Goal: Transaction & Acquisition: Download file/media

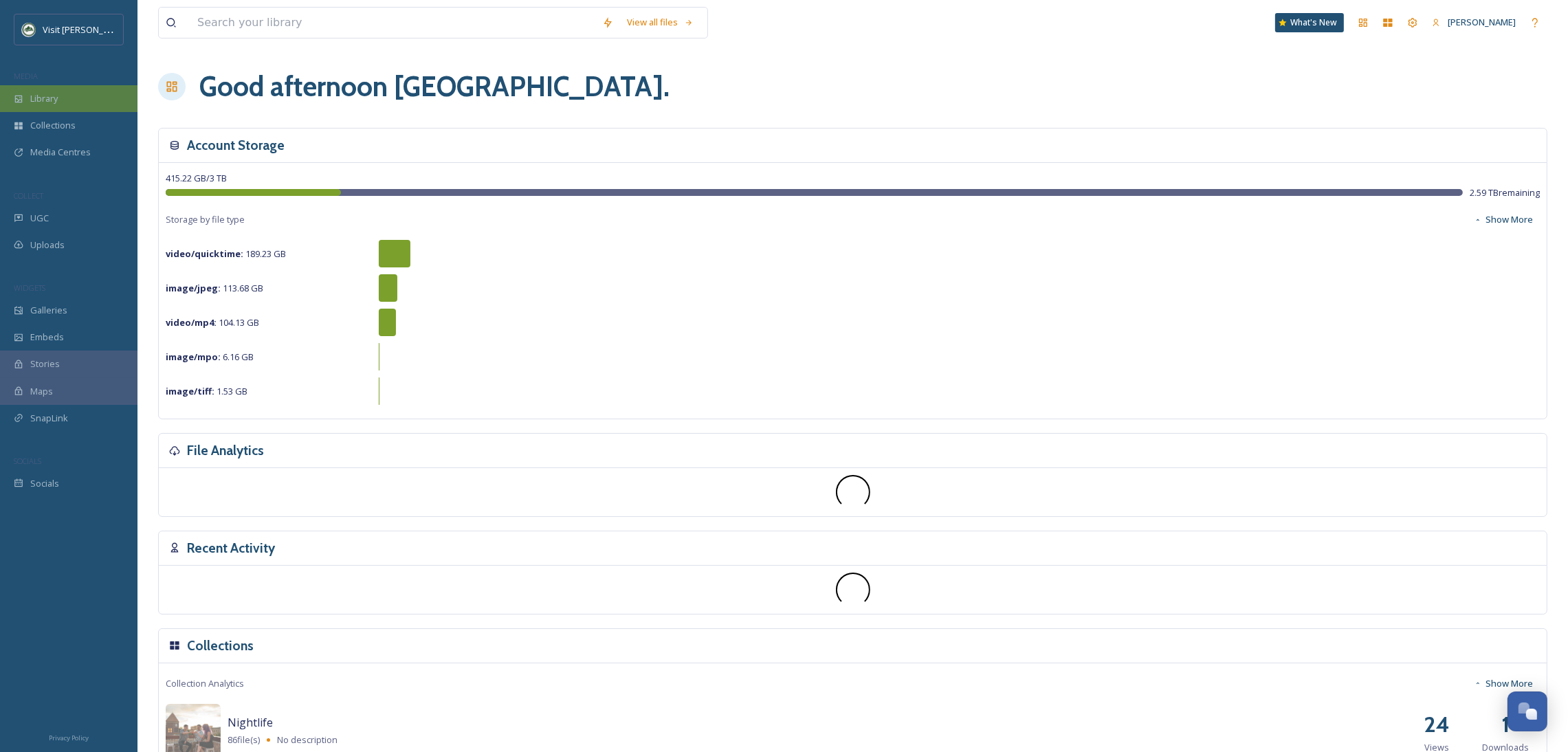
click at [76, 94] on div "Library" at bounding box center [69, 99] width 137 height 27
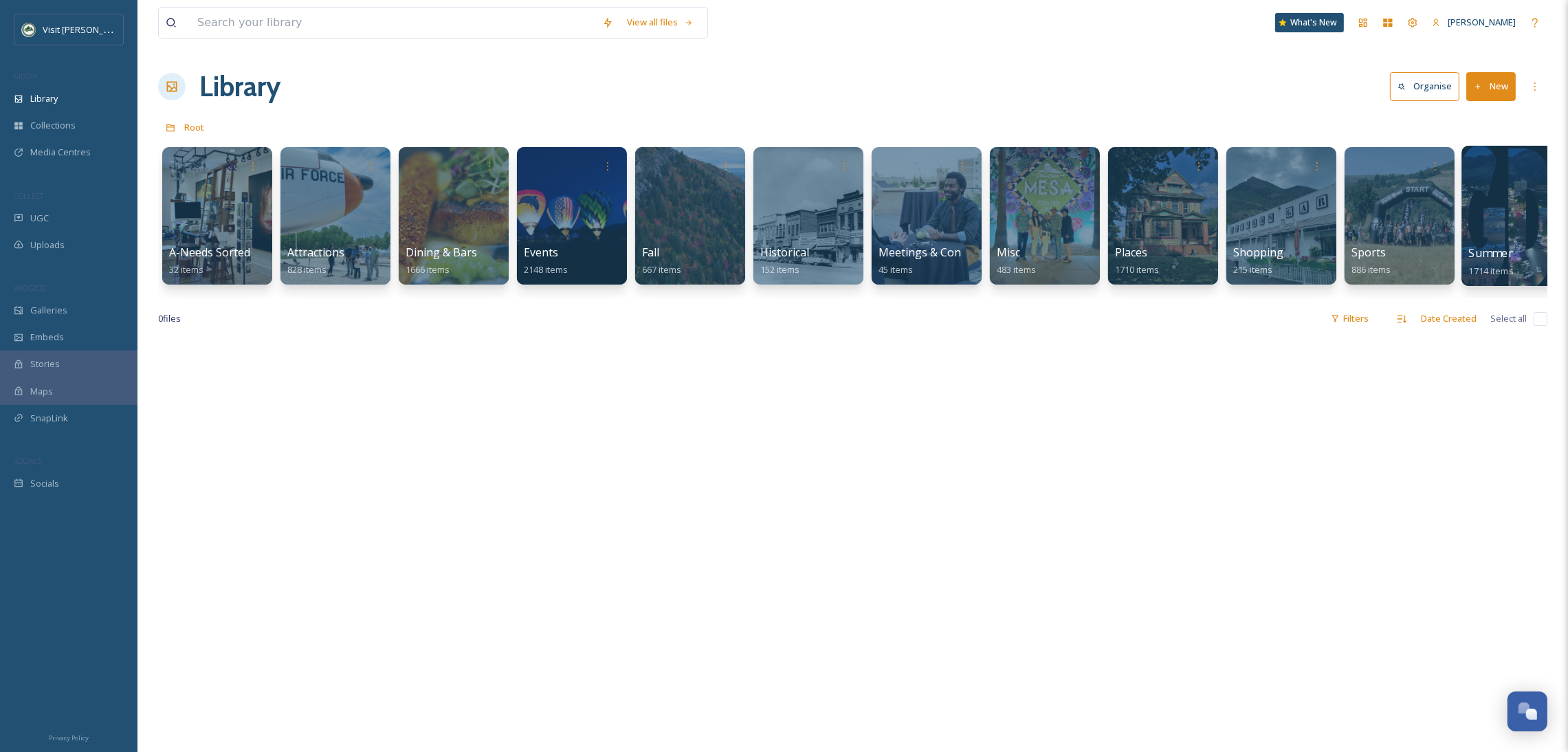
click at [1499, 173] on div at bounding box center [1517, 164] width 99 height 25
click at [1483, 220] on div at bounding box center [1516, 215] width 112 height 140
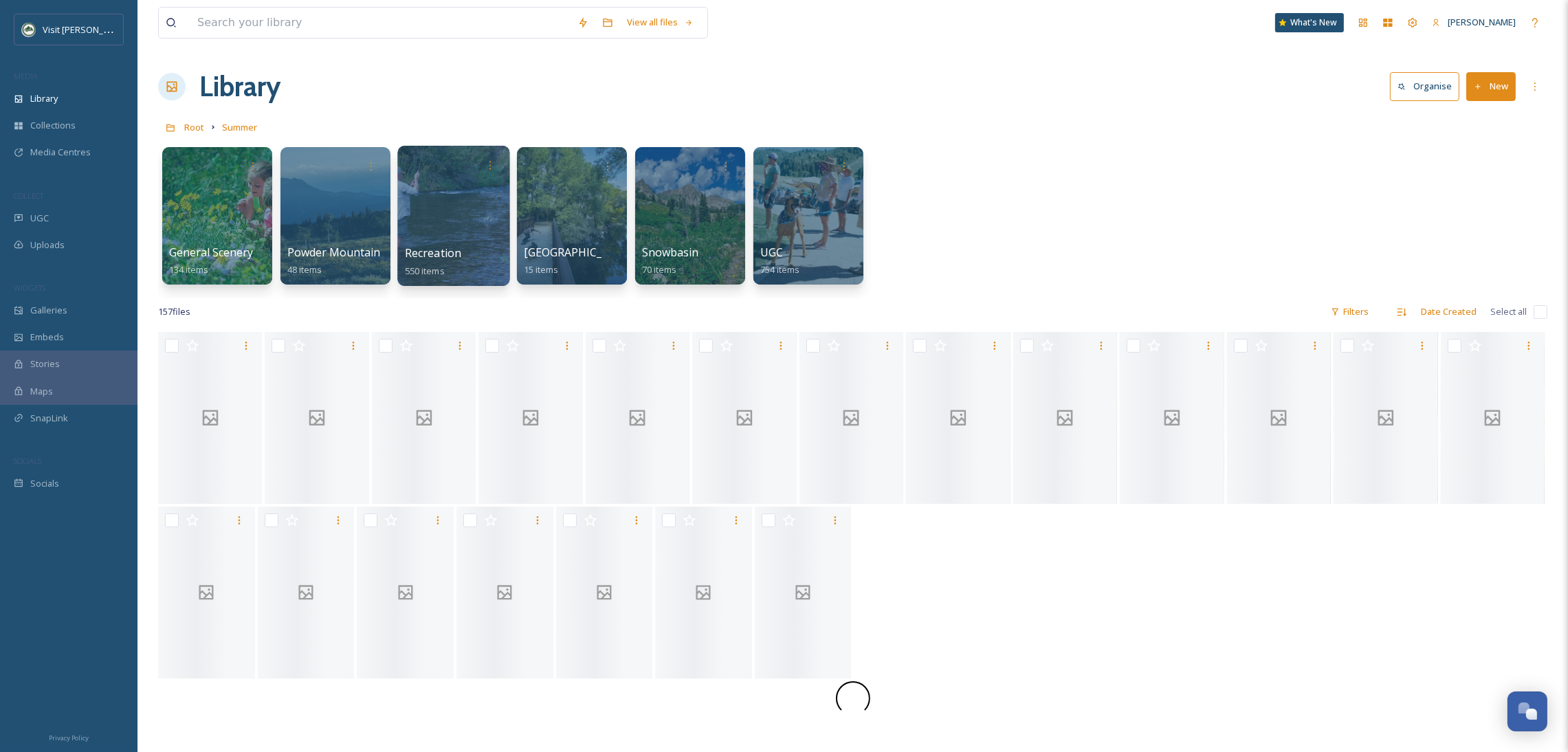
click at [419, 191] on div at bounding box center [453, 215] width 112 height 140
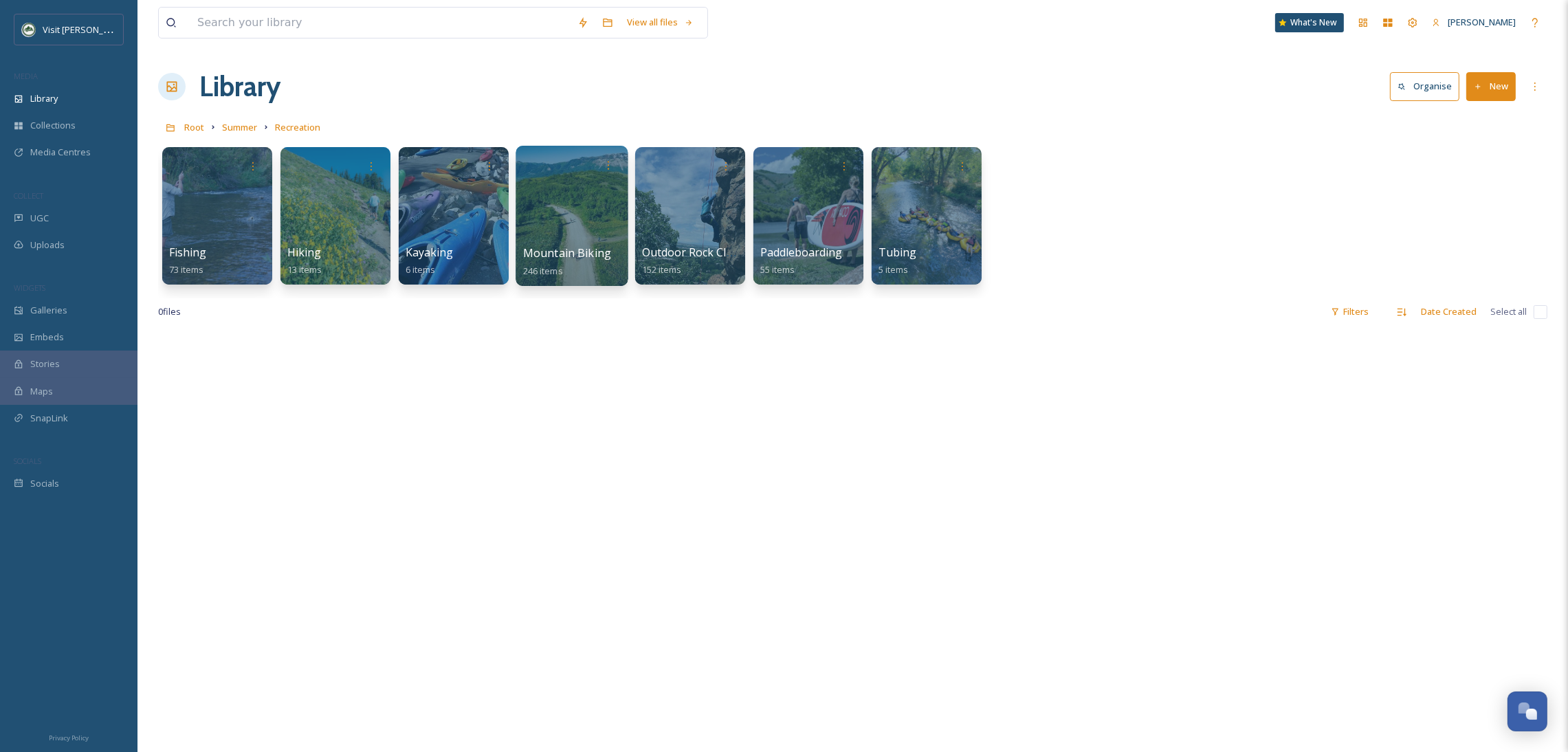
click at [530, 206] on div at bounding box center [571, 215] width 112 height 140
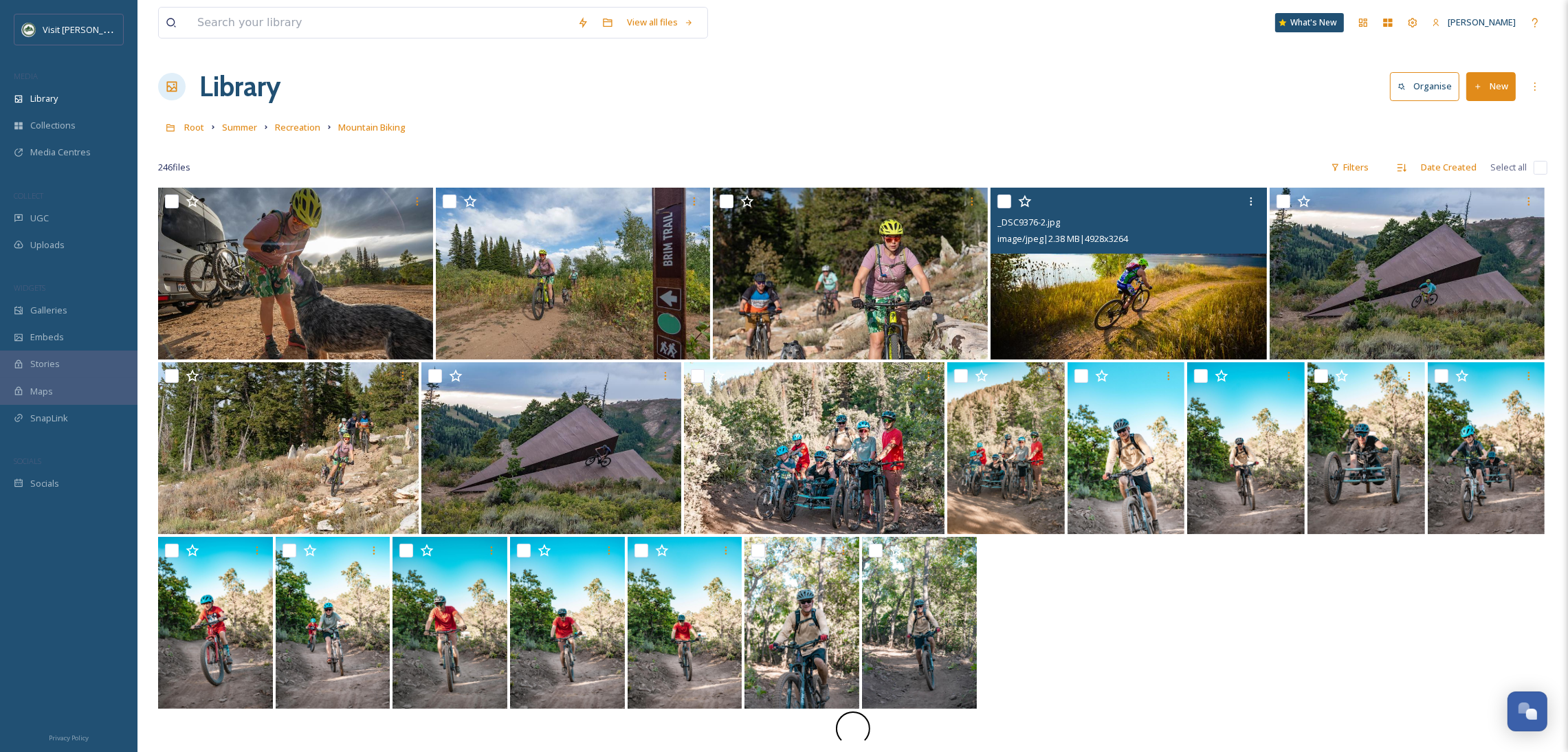
click at [1059, 280] on img at bounding box center [1129, 273] width 276 height 172
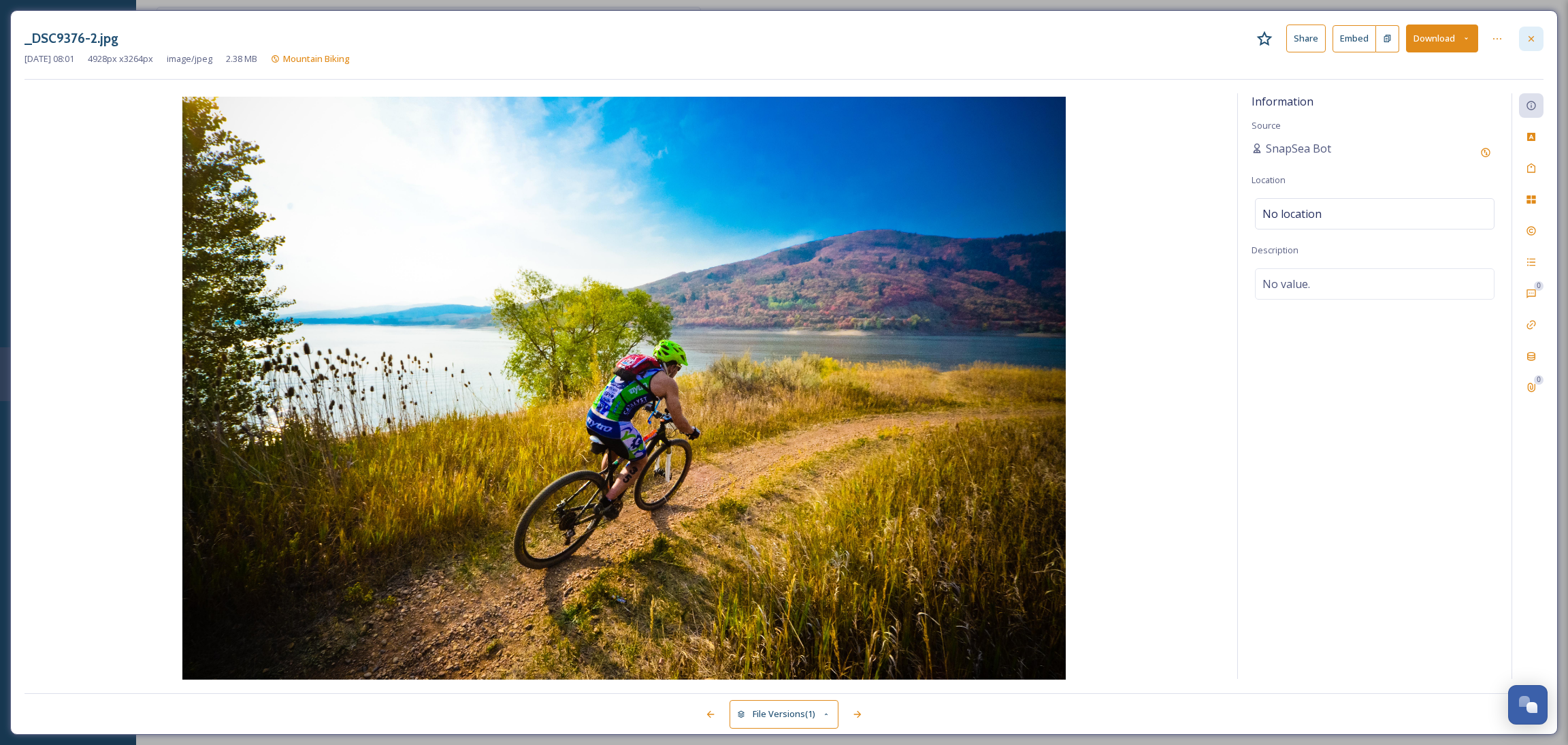
click at [1524, 33] on div at bounding box center [1532, 39] width 24 height 24
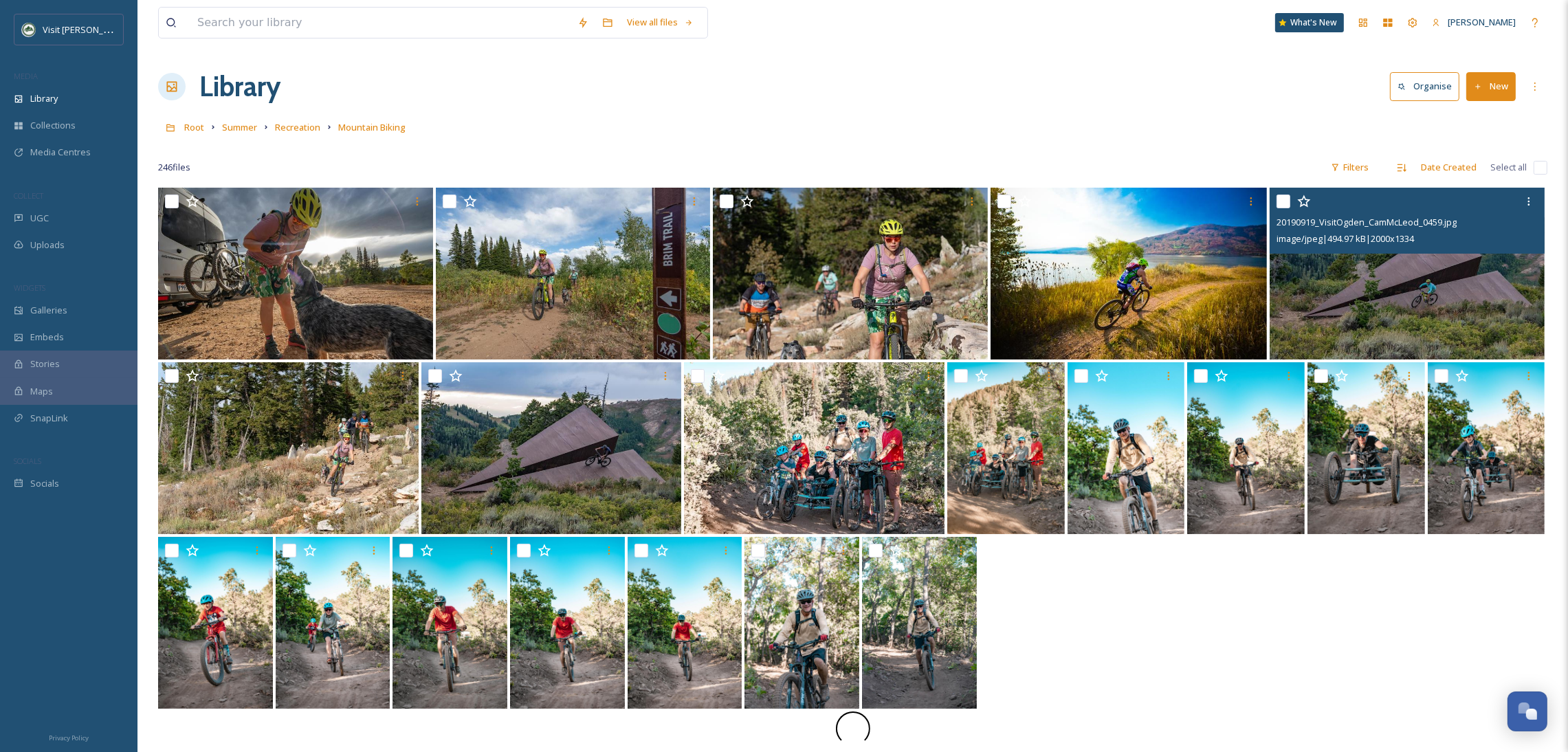
click at [1403, 299] on img at bounding box center [1407, 273] width 275 height 172
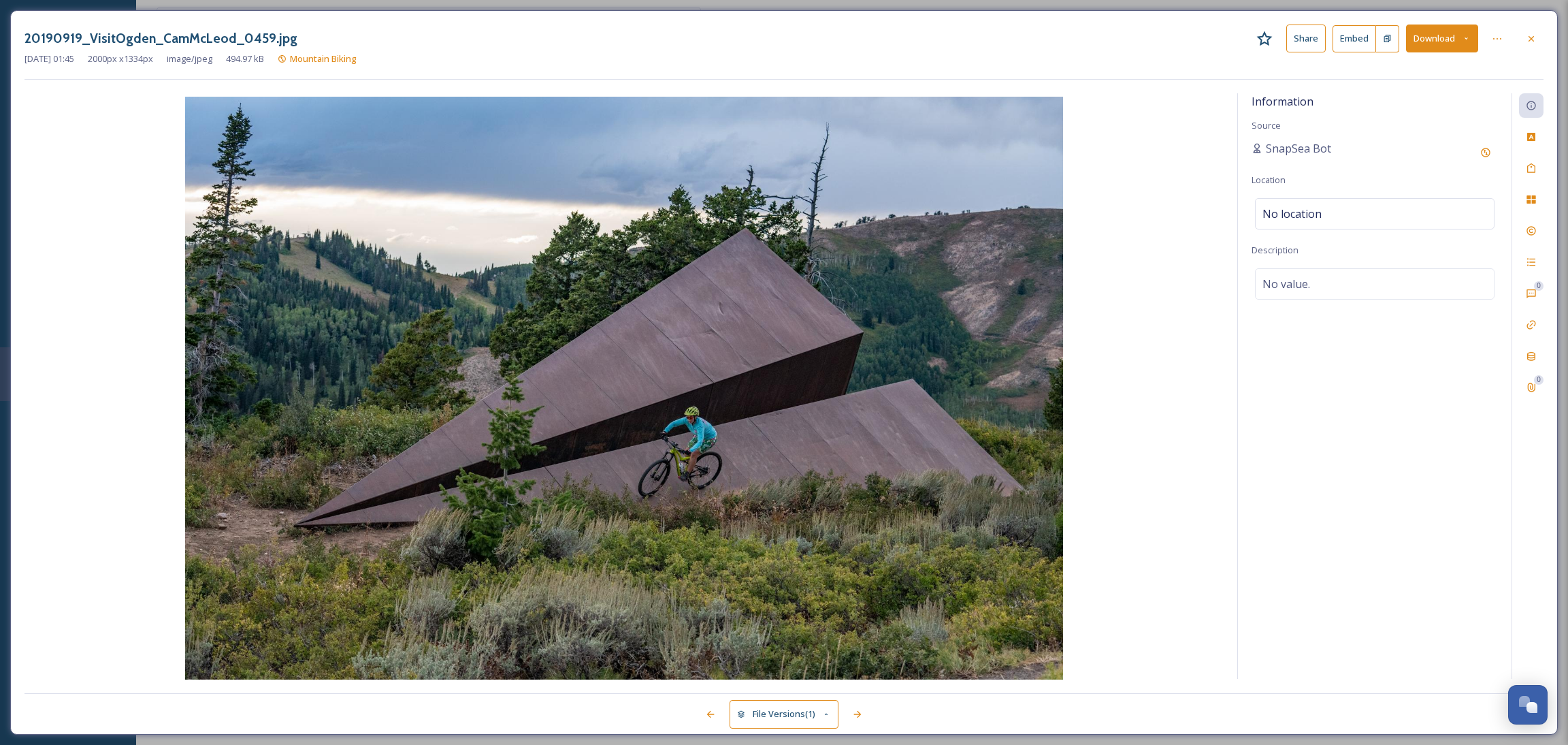
click at [1431, 34] on button "Download" at bounding box center [1442, 38] width 73 height 28
click at [1411, 69] on span "Download Original (2000 x 1334)" at bounding box center [1406, 70] width 128 height 13
click at [1526, 34] on icon at bounding box center [1532, 39] width 11 height 11
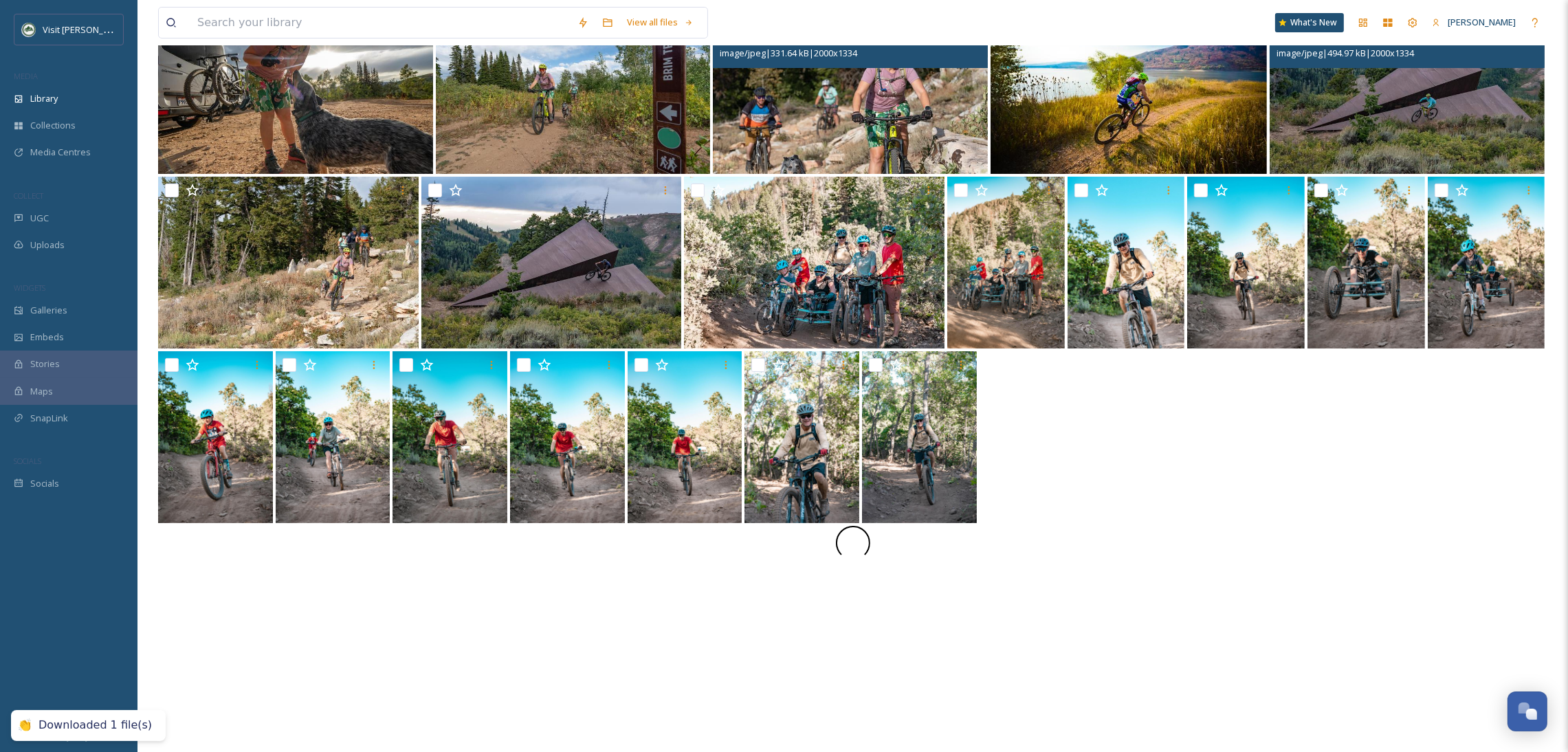
scroll to position [188, 0]
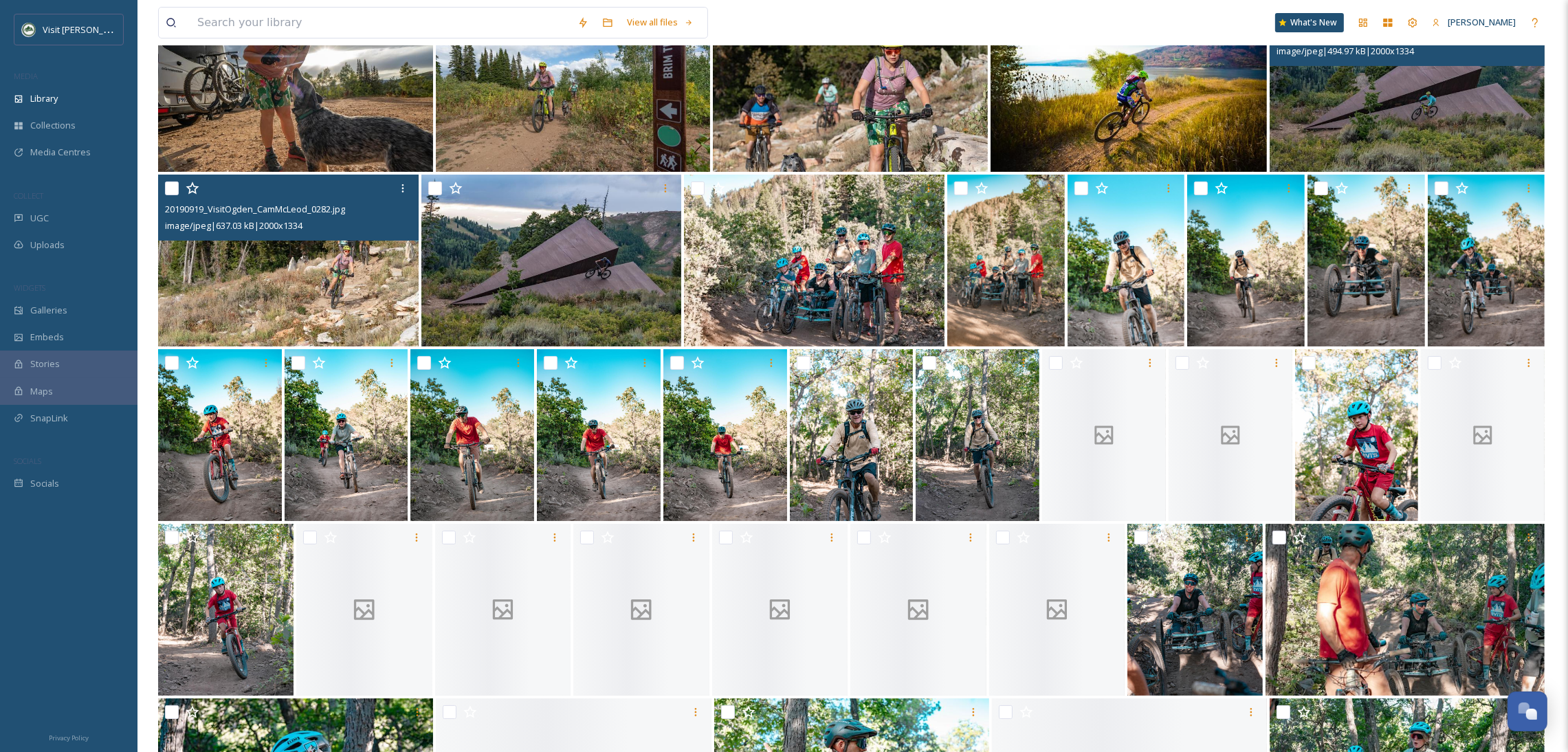
click at [343, 278] on img at bounding box center [287, 260] width 260 height 172
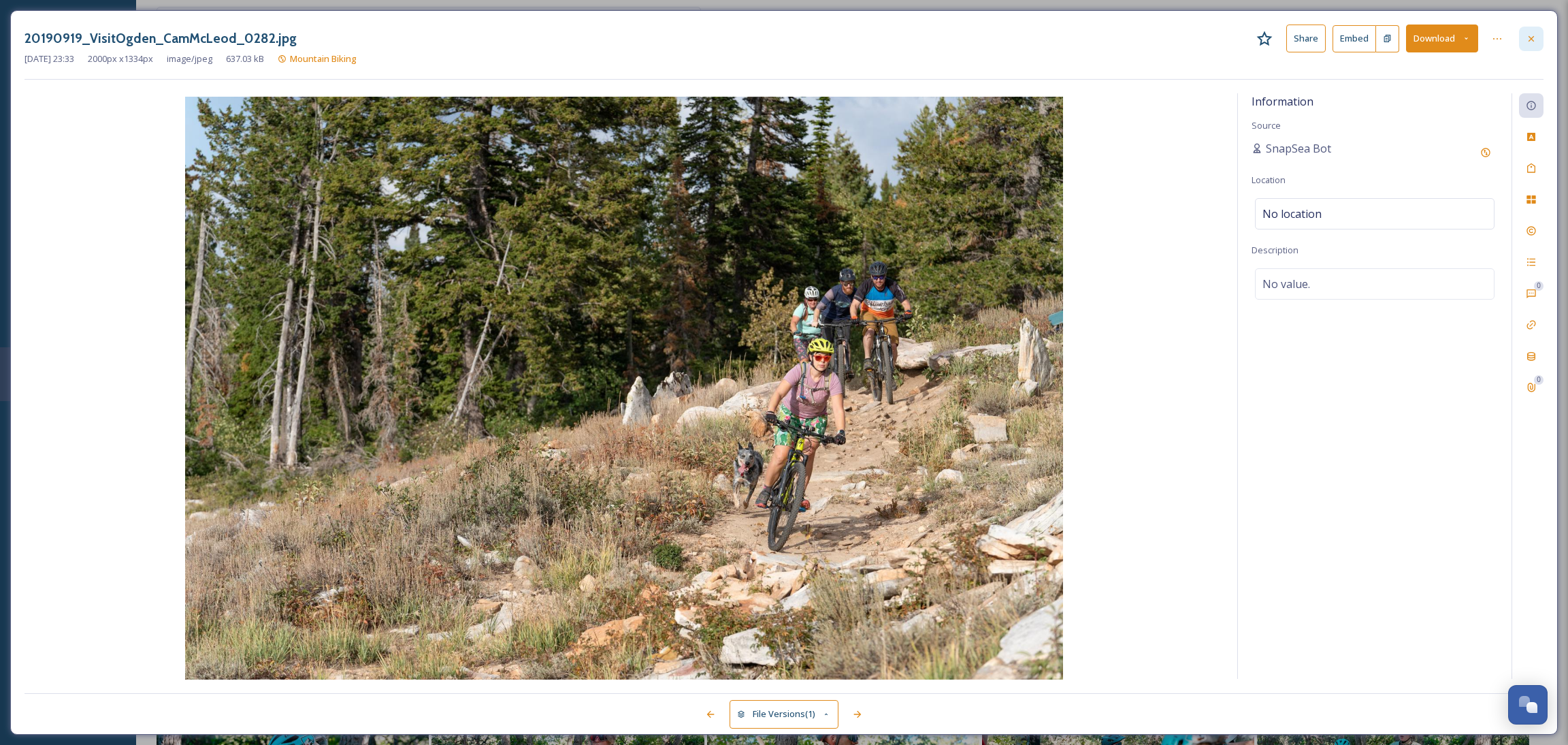
click at [1520, 36] on div at bounding box center [1532, 39] width 24 height 24
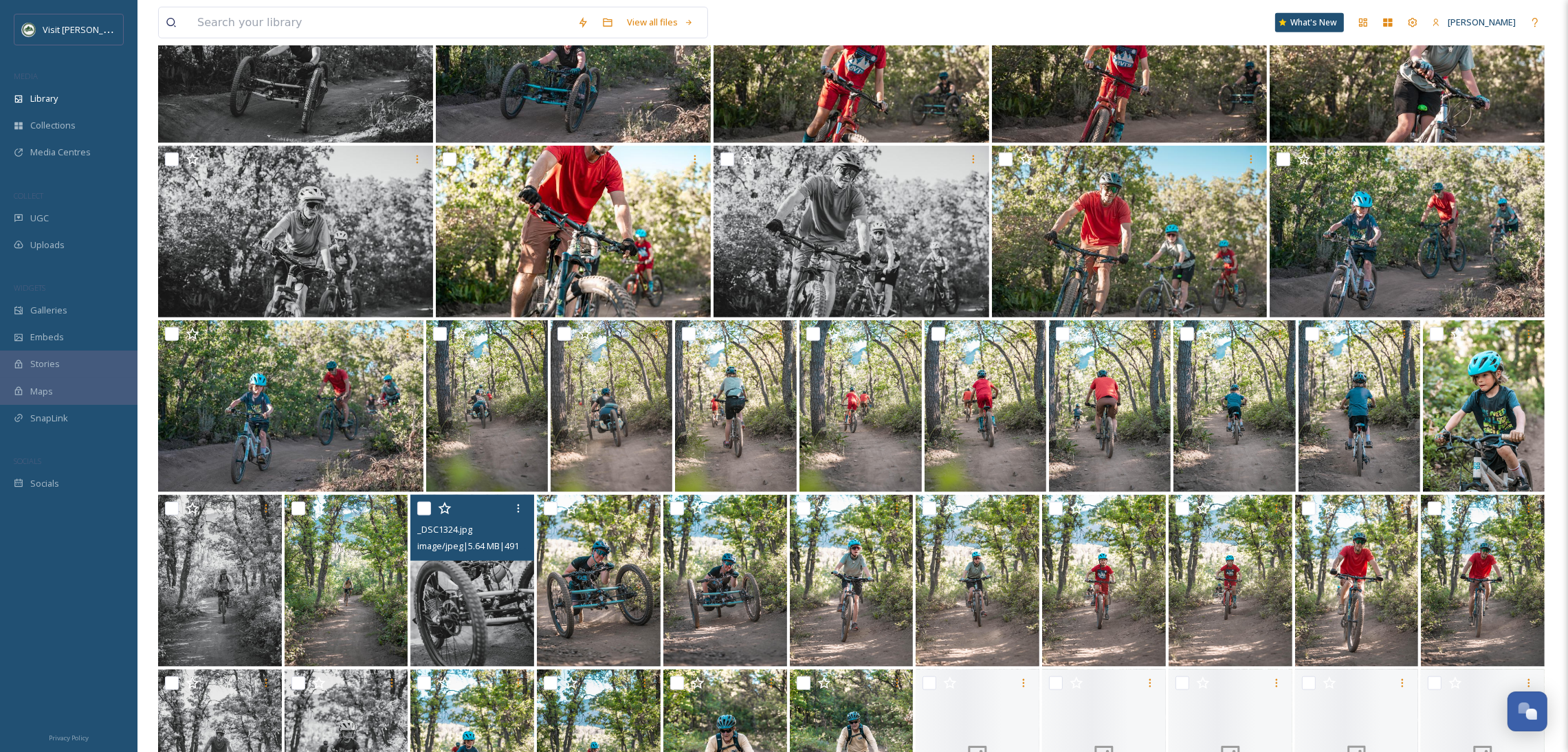
scroll to position [2611, 0]
